Goal: Task Accomplishment & Management: Manage account settings

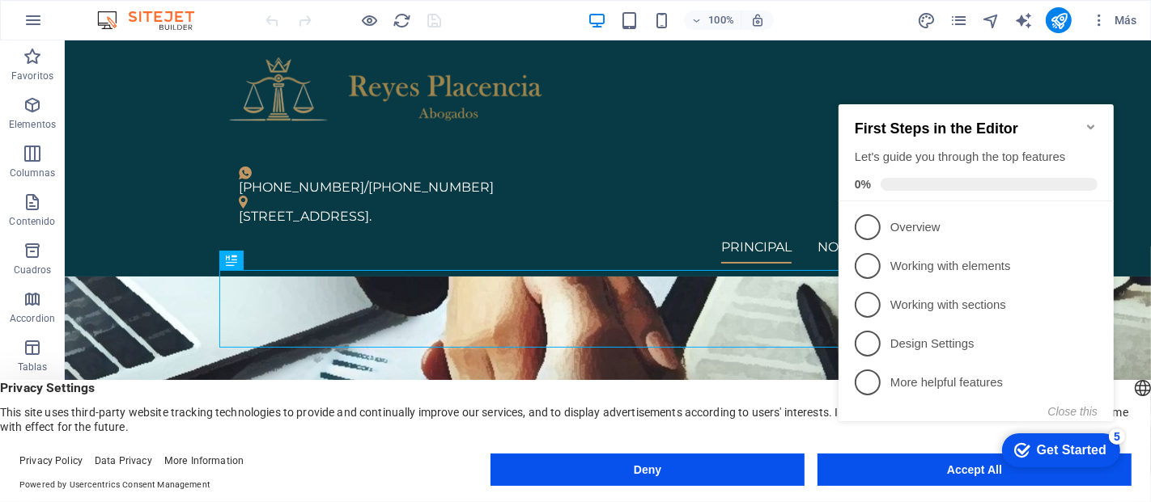
click at [1083, 120] on icon "Minimize checklist" at bounding box center [1089, 126] width 13 height 13
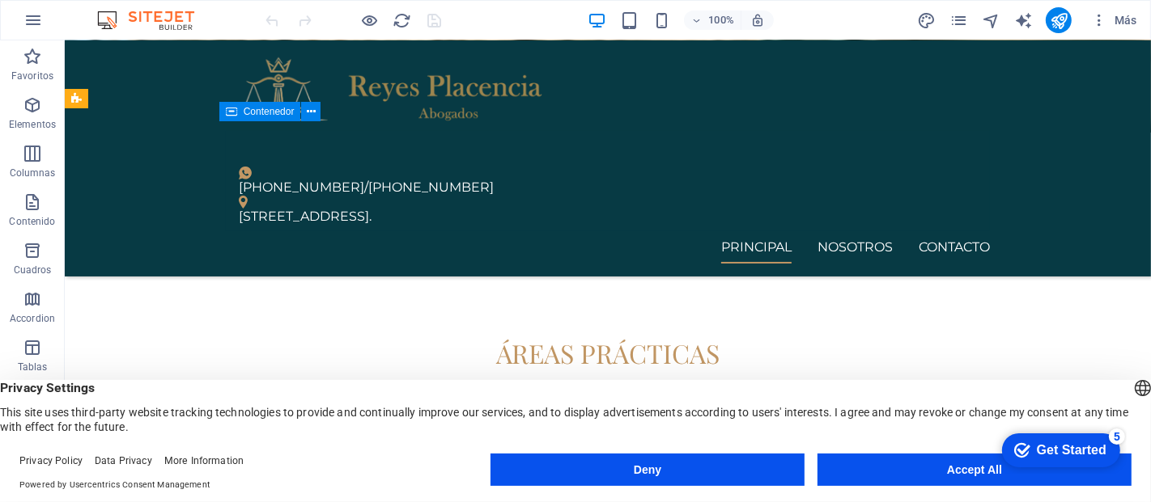
scroll to position [1815, 0]
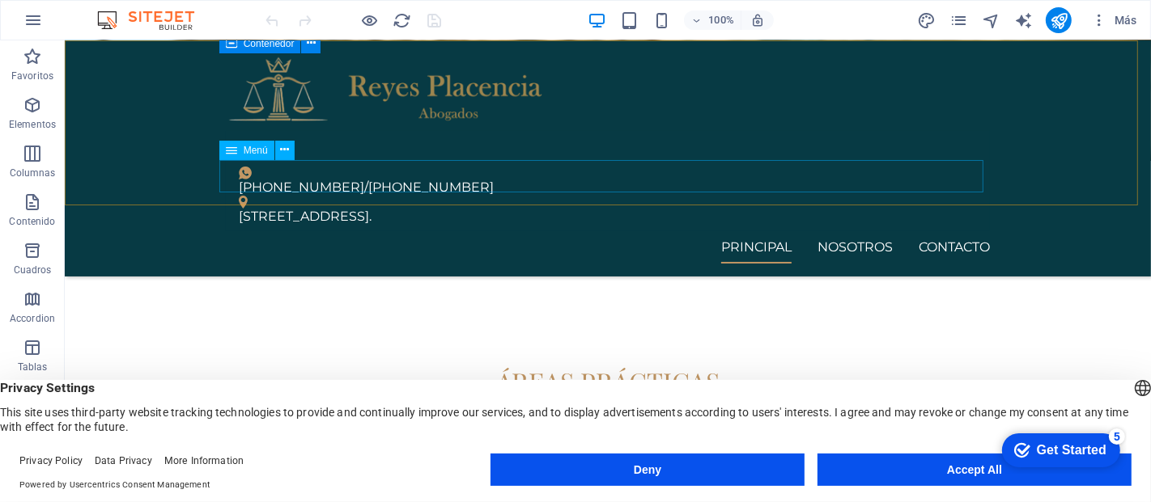
click at [858, 231] on nav "PRINCIPAL NOSOTROS CONTACTO" at bounding box center [607, 247] width 764 height 32
click at [852, 231] on nav "PRINCIPAL NOSOTROS CONTACTO" at bounding box center [607, 247] width 764 height 32
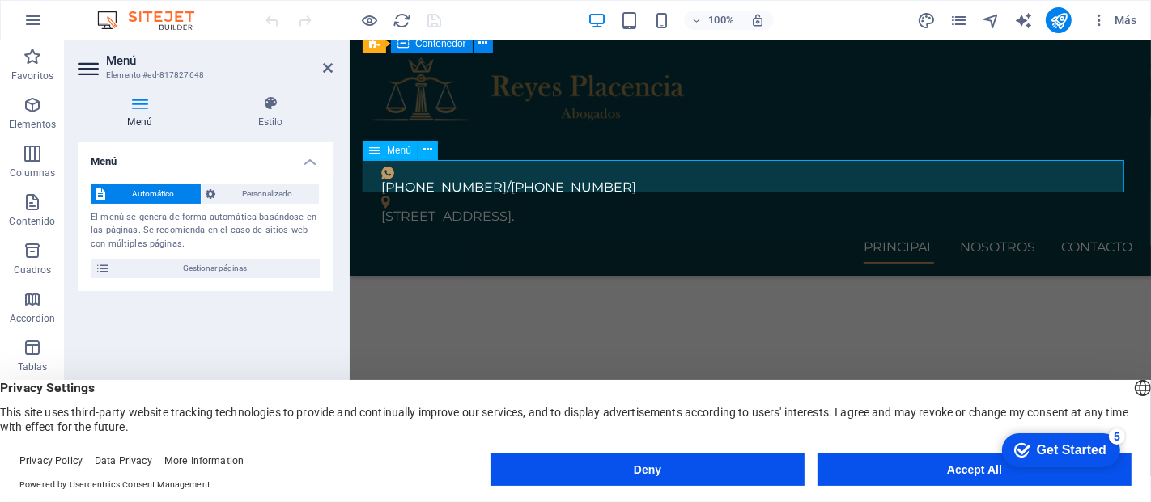
scroll to position [1886, 0]
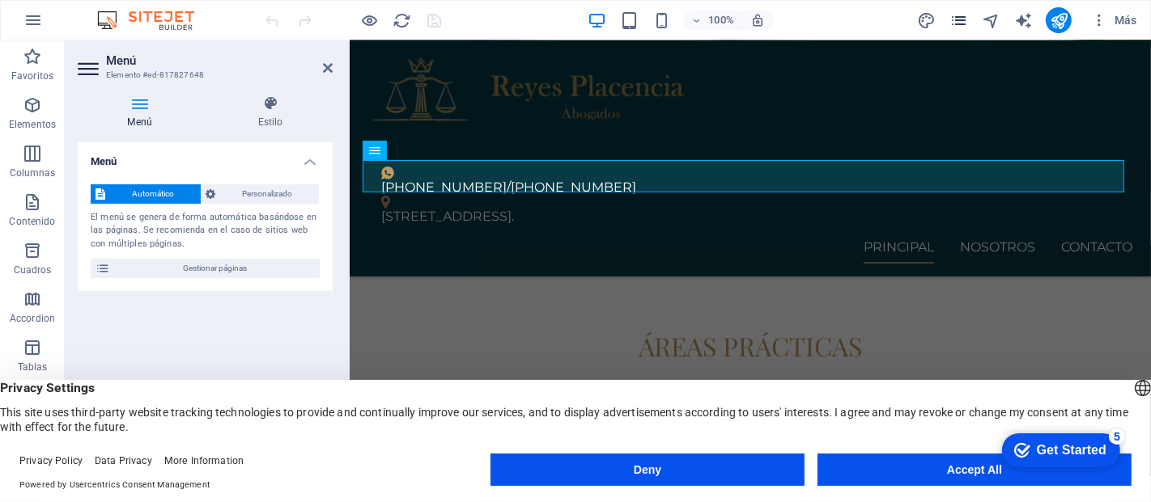
click at [956, 25] on icon "pages" at bounding box center [958, 20] width 19 height 19
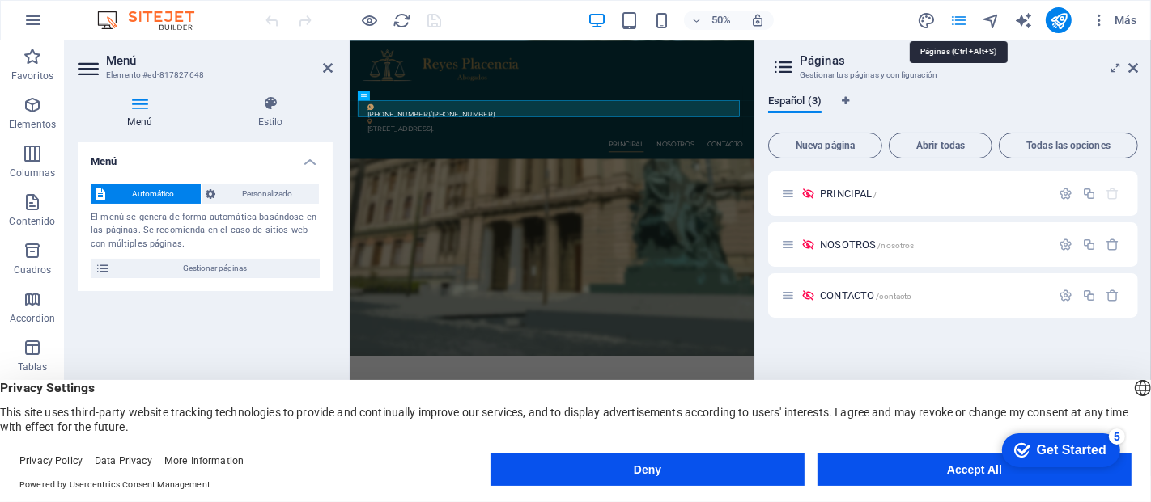
scroll to position [1818, 0]
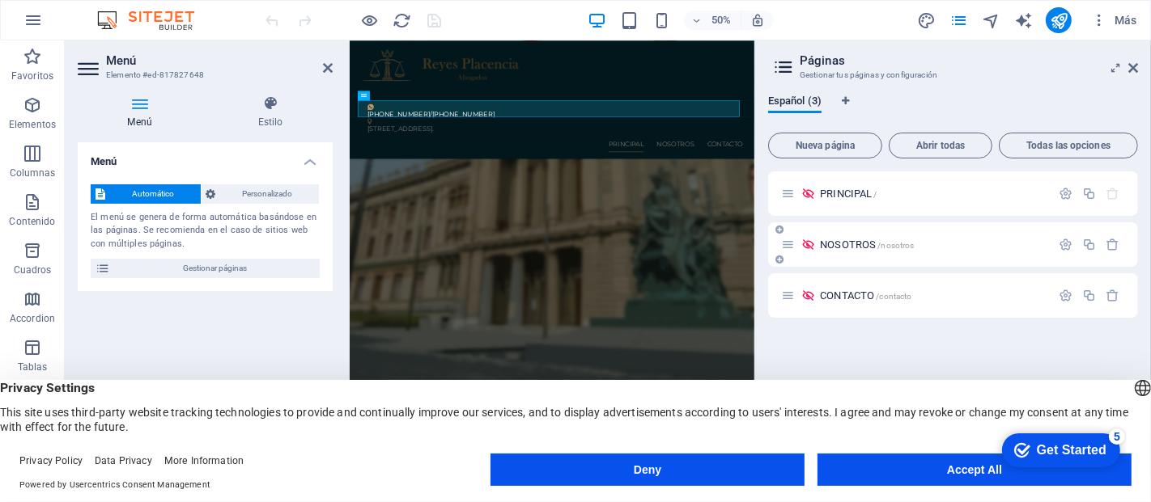
click at [845, 241] on span "NOSOTROS /nosotros" at bounding box center [867, 245] width 94 height 12
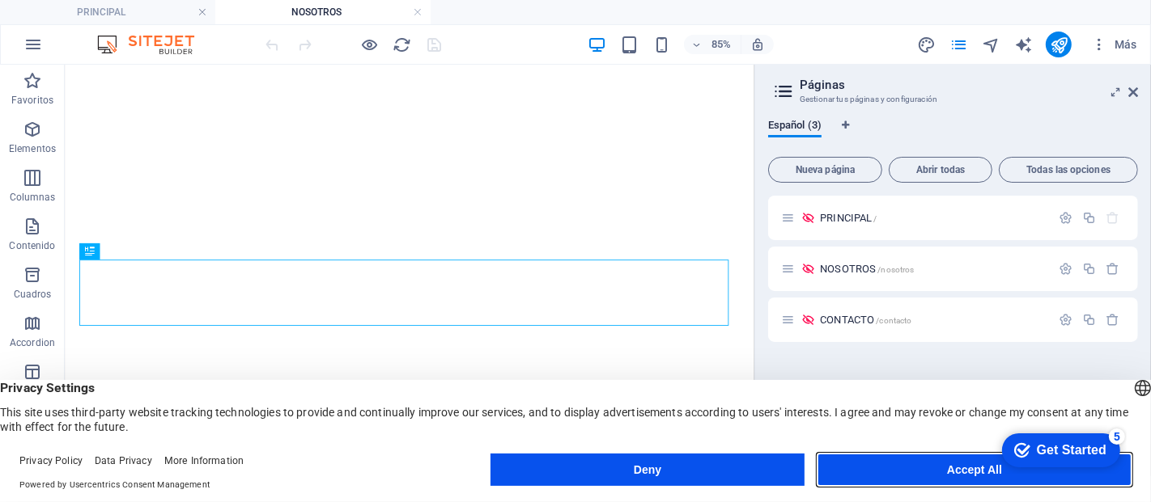
click at [957, 470] on button "Accept All" at bounding box center [974, 470] width 314 height 32
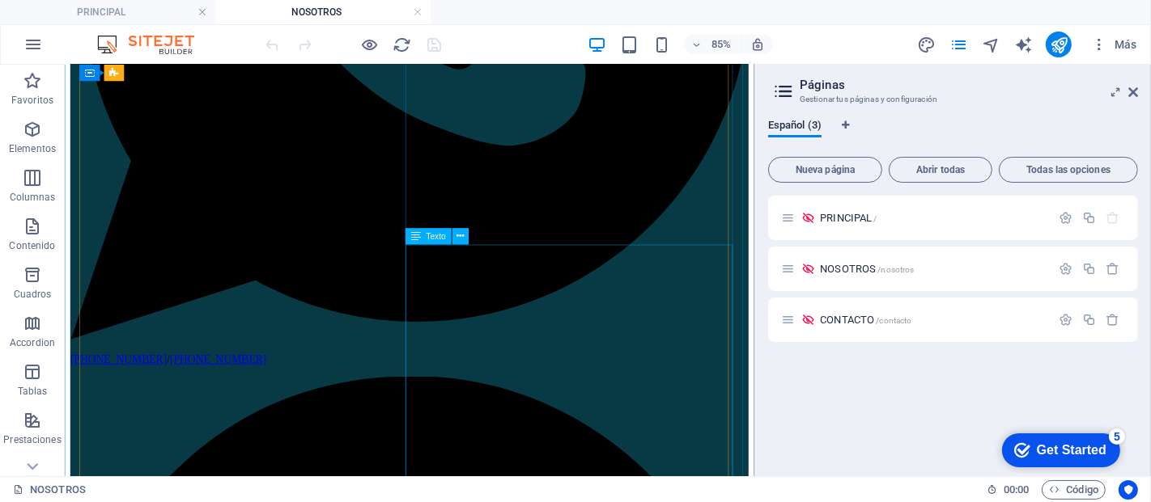
scroll to position [629, 0]
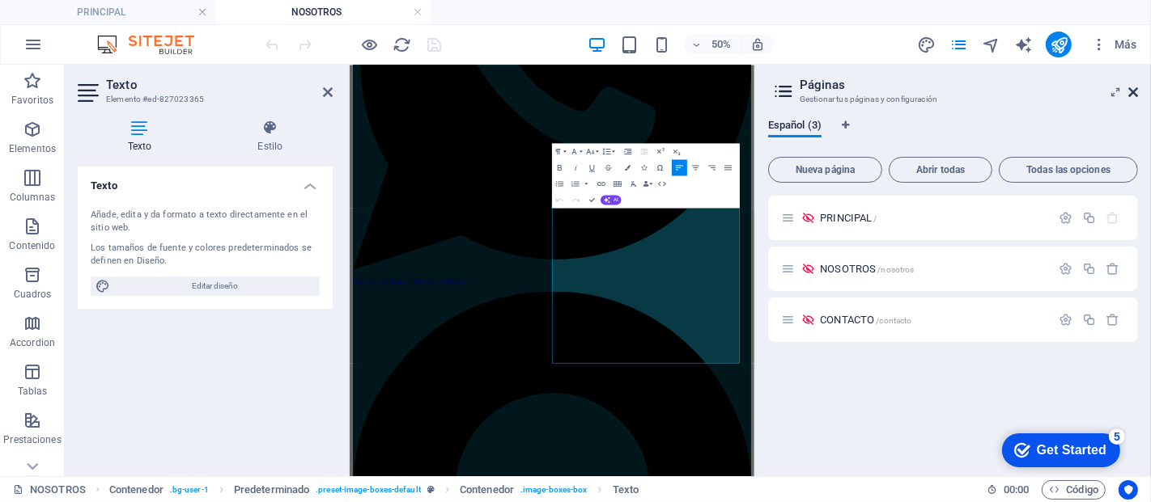
click at [1134, 87] on icon at bounding box center [1133, 92] width 10 height 13
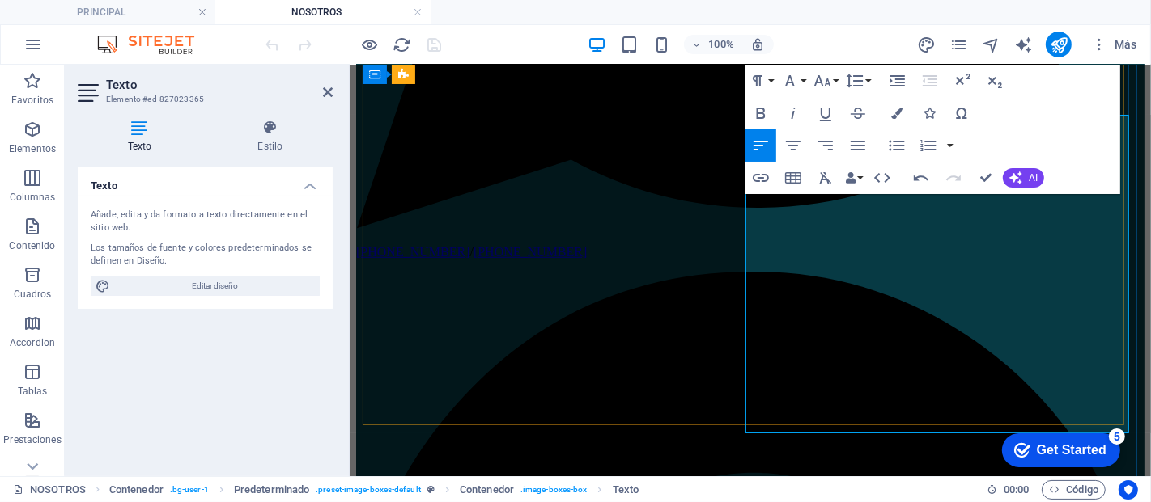
scroll to position [779, 0]
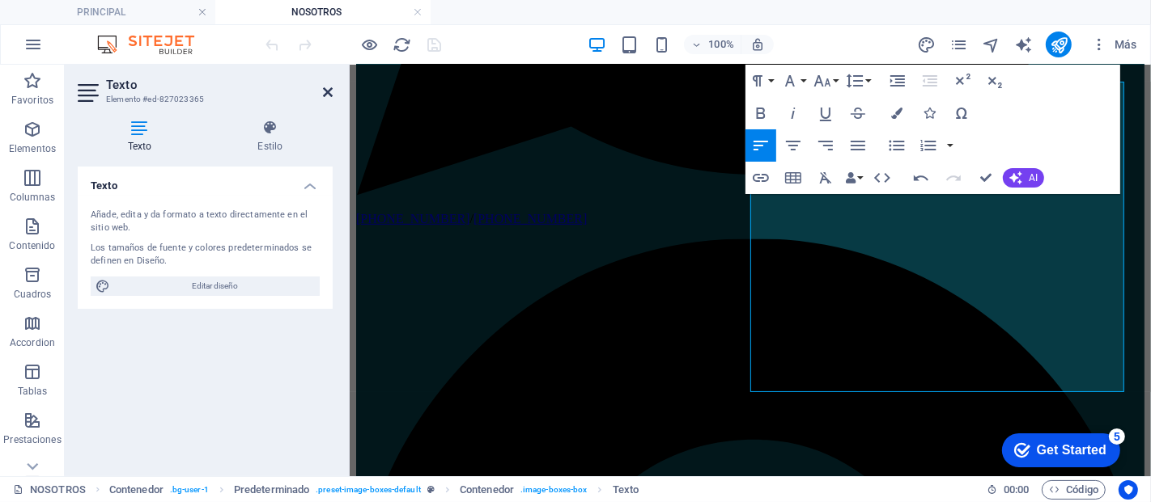
click at [324, 95] on icon at bounding box center [328, 92] width 10 height 13
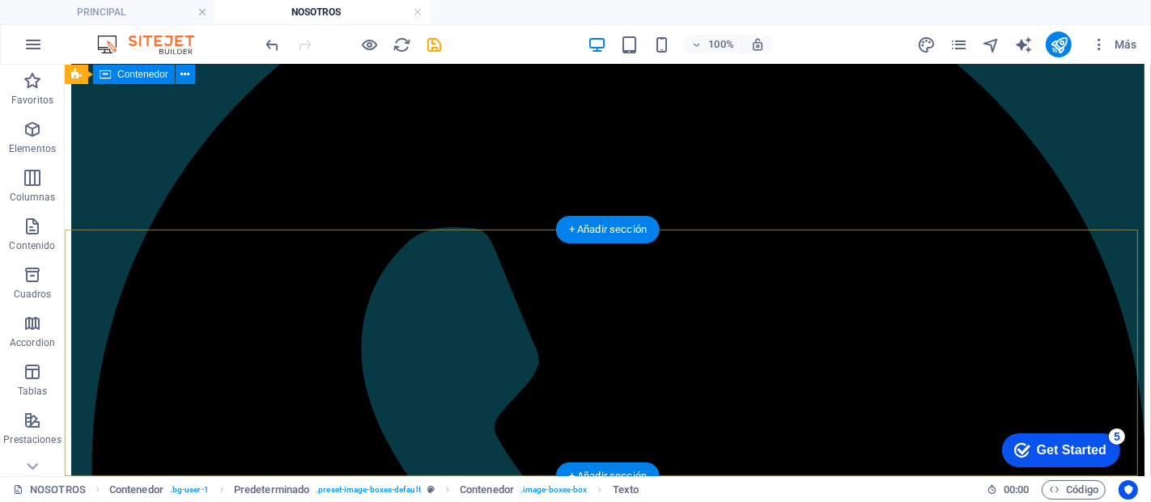
scroll to position [0, 0]
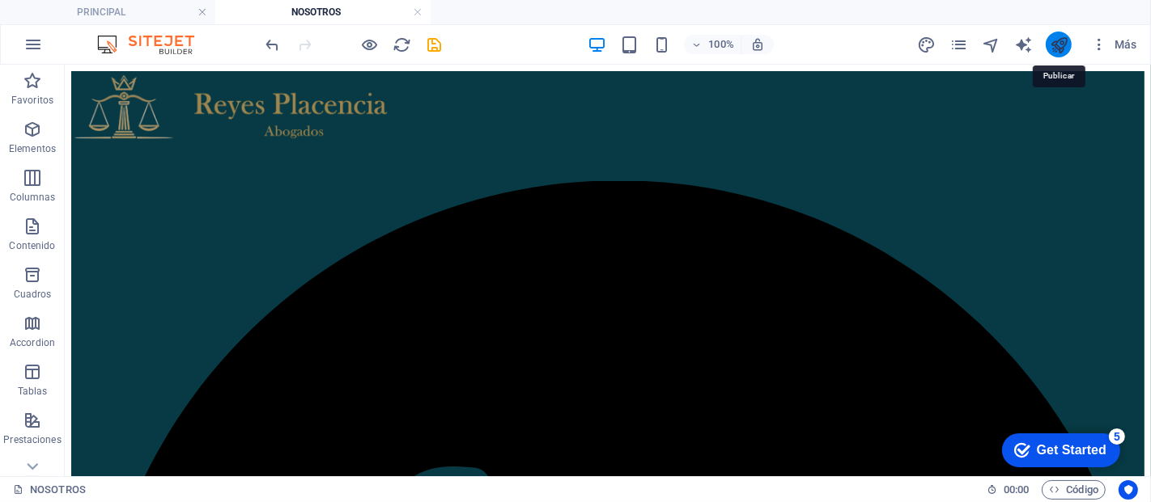
click at [1056, 45] on icon "publish" at bounding box center [1058, 45] width 19 height 19
